Goal: Task Accomplishment & Management: Manage account settings

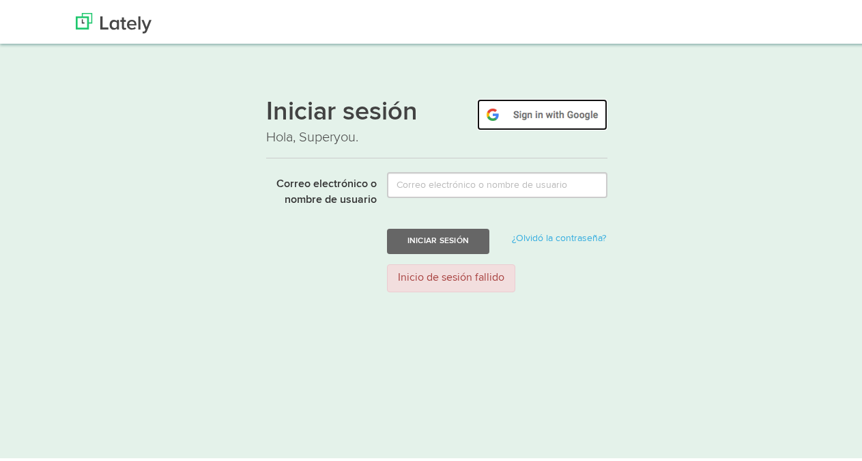
click at [525, 105] on img at bounding box center [542, 111] width 130 height 31
click at [522, 111] on img at bounding box center [542, 111] width 130 height 31
click at [563, 117] on img at bounding box center [542, 111] width 130 height 31
drag, startPoint x: 500, startPoint y: 168, endPoint x: 492, endPoint y: 173, distance: 10.4
click at [496, 171] on div "Iniciar sesión Hola, Superyou. Correo electrónico o nombre de usuario Iniciar s…" at bounding box center [436, 191] width 341 height 217
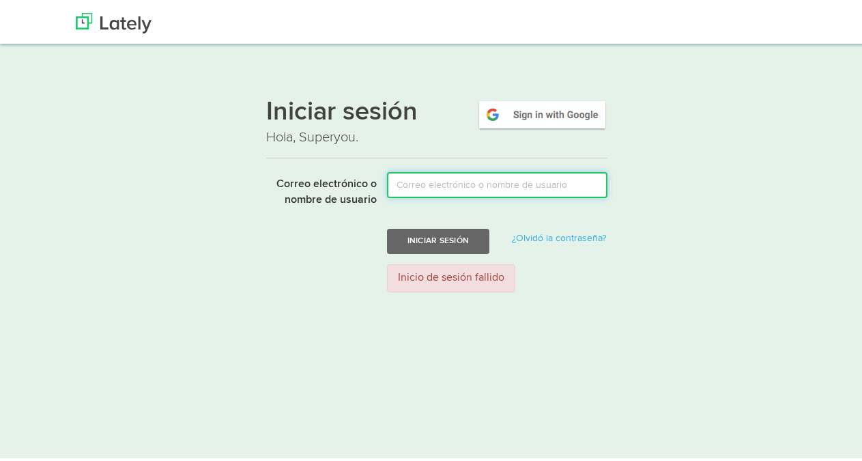
drag, startPoint x: 487, startPoint y: 173, endPoint x: 474, endPoint y: 177, distance: 13.0
click at [483, 175] on input "Correo electrónico o nombre de usuario" at bounding box center [497, 182] width 221 height 26
type input "cdnperu2@gmail.com"
click at [387, 226] on button "Iniciar sesión" at bounding box center [438, 238] width 102 height 25
